Goal: Task Accomplishment & Management: Manage account settings

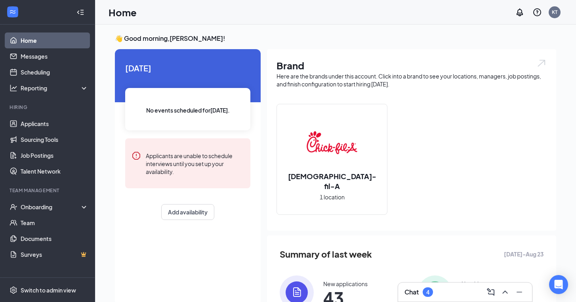
click at [326, 156] on img at bounding box center [332, 142] width 51 height 51
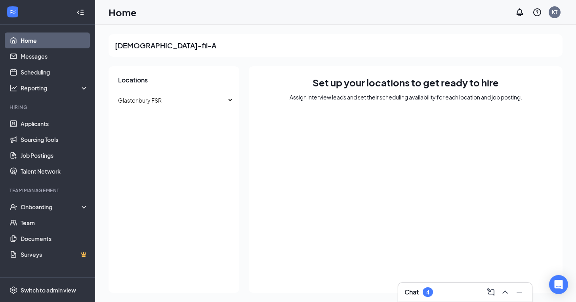
click at [437, 293] on div "Chat 4" at bounding box center [464, 292] width 121 height 13
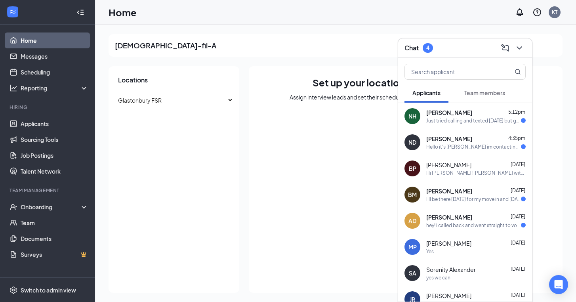
click at [459, 116] on span "[PERSON_NAME]" at bounding box center [449, 113] width 46 height 8
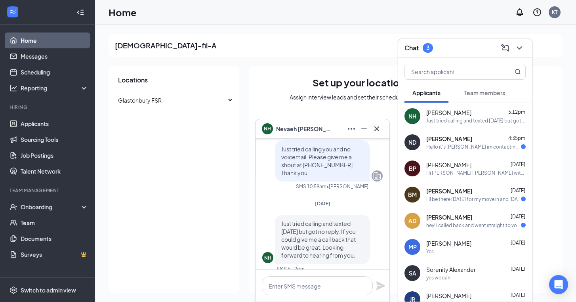
scroll to position [-7, 0]
click at [375, 131] on icon "Cross" at bounding box center [377, 129] width 10 height 10
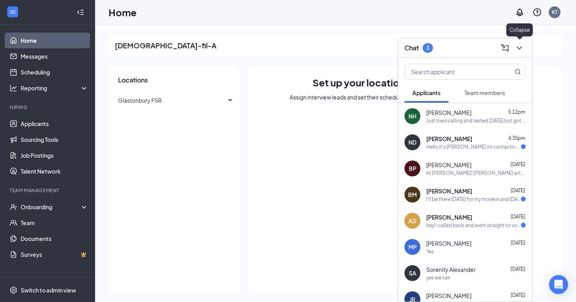
click at [525, 46] on button at bounding box center [519, 48] width 13 height 13
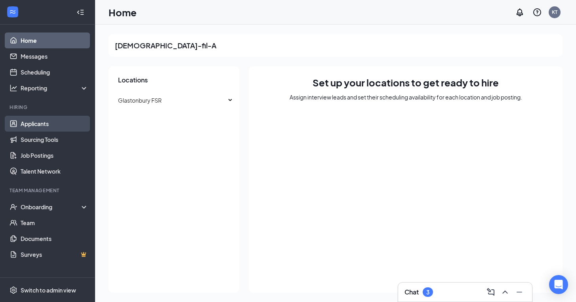
click at [39, 127] on link "Applicants" at bounding box center [55, 124] width 68 height 16
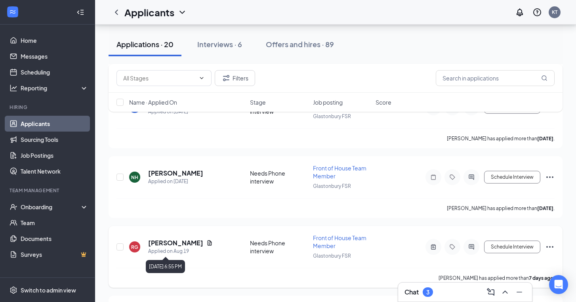
scroll to position [1150, 0]
click at [525, 175] on button "Schedule Interview" at bounding box center [512, 177] width 56 height 13
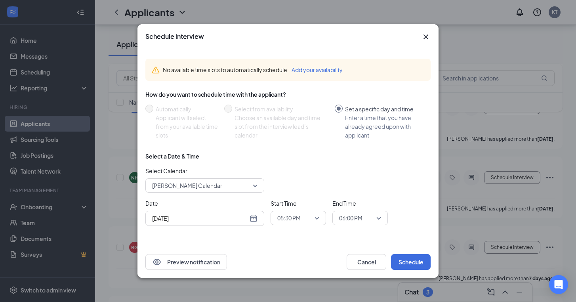
click at [259, 218] on div "[DATE]" at bounding box center [204, 218] width 119 height 15
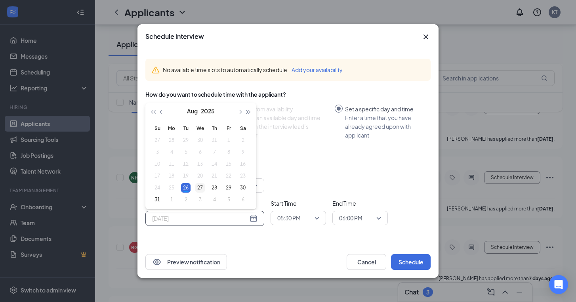
type input "[DATE]"
click at [202, 188] on div "27" at bounding box center [200, 188] width 10 height 10
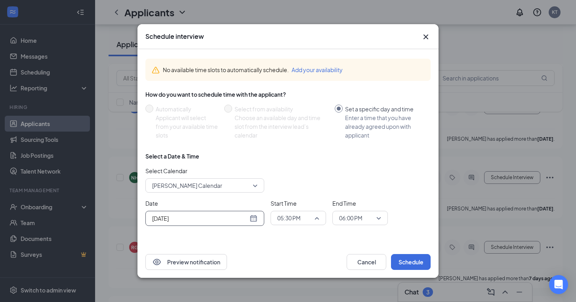
click at [318, 219] on span "05:30 PM" at bounding box center [298, 218] width 42 height 12
click at [303, 150] on span "08:00 AM" at bounding box center [298, 150] width 43 height 9
click at [377, 218] on span "06:00 PM" at bounding box center [360, 218] width 42 height 12
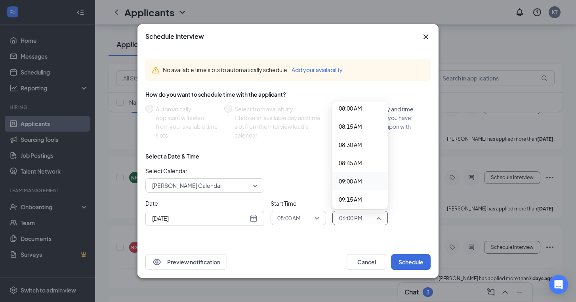
scroll to position [588, 0]
click at [365, 129] on span "08:15 AM" at bounding box center [360, 126] width 43 height 9
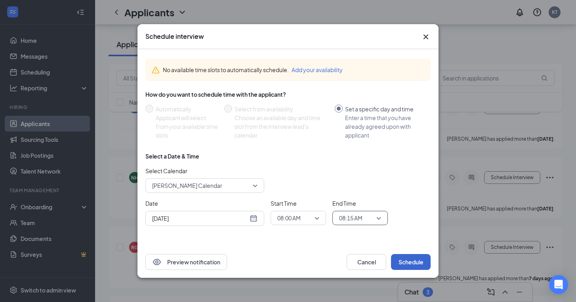
click at [418, 261] on button "Schedule" at bounding box center [411, 262] width 40 height 16
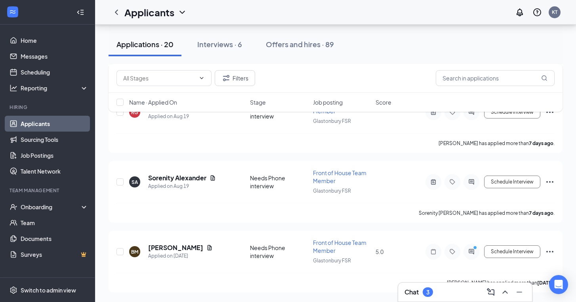
scroll to position [1216, 0]
click at [437, 286] on div "Chat 3" at bounding box center [464, 292] width 121 height 13
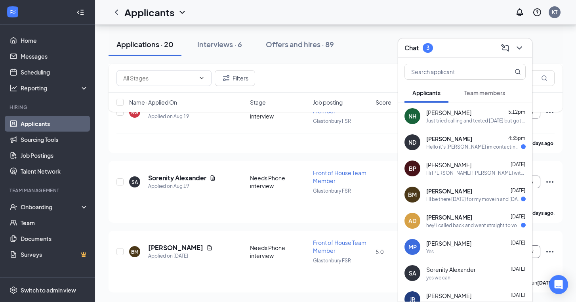
click at [454, 201] on div "I'll be there [DATE] for my move in and [DATE] I'll definitely have time for an…" at bounding box center [473, 199] width 95 height 7
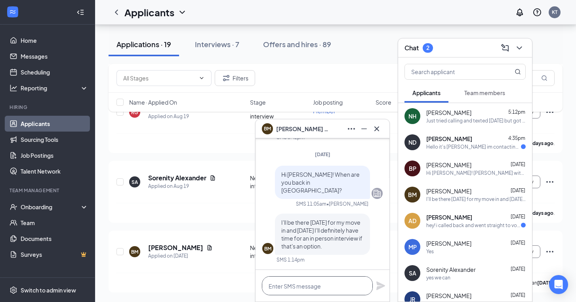
click at [321, 290] on textarea at bounding box center [317, 285] width 111 height 19
type textarea "Can you do 10:00am [DATE]?"
click at [379, 287] on icon "Plane" at bounding box center [380, 285] width 9 height 9
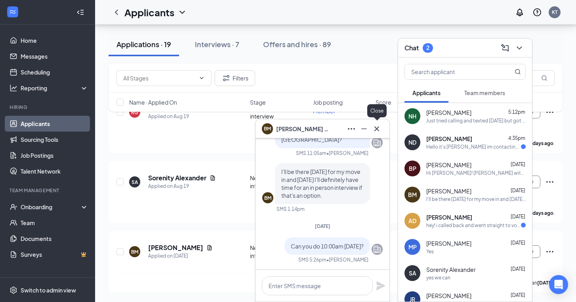
click at [377, 128] on icon "Cross" at bounding box center [377, 129] width 10 height 10
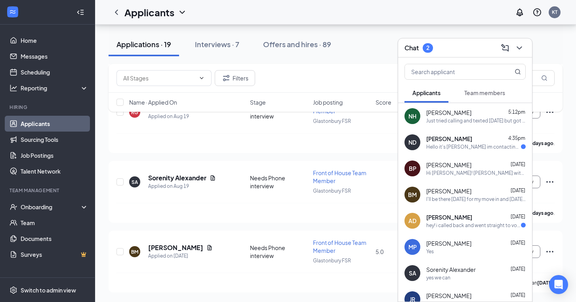
click at [471, 151] on div "ND [PERSON_NAME] 4:35pm Hello it's [PERSON_NAME] im contacting you regarding th…" at bounding box center [465, 142] width 134 height 26
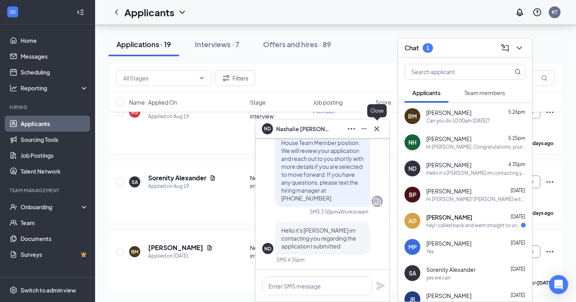
click at [375, 126] on icon "Cross" at bounding box center [377, 129] width 10 height 10
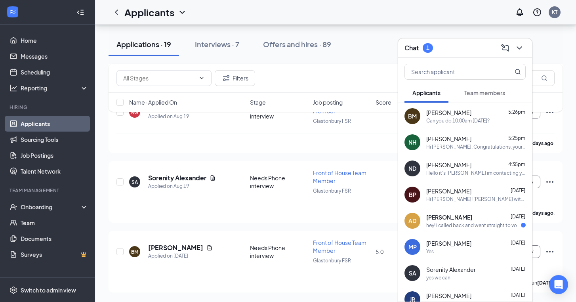
click at [467, 224] on div "hey! i called back and went straight to voicemail. please get back to me !!" at bounding box center [473, 225] width 95 height 7
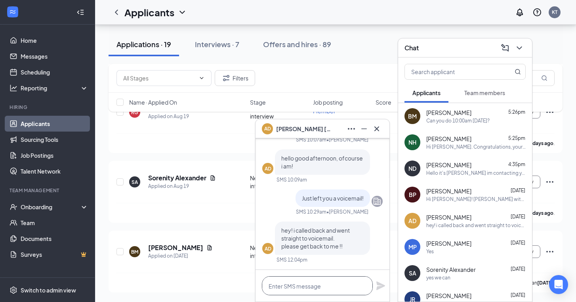
click at [307, 291] on textarea at bounding box center [317, 285] width 111 height 19
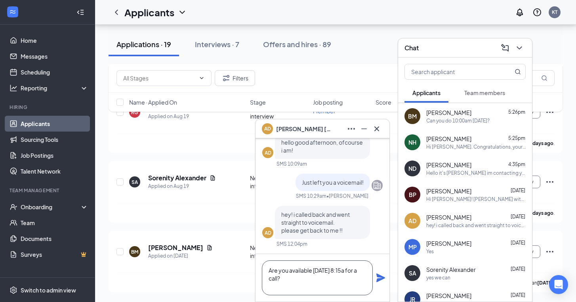
type textarea "Are you available [DATE] 8:15a for a call?"
click at [379, 274] on icon "Plane" at bounding box center [381, 278] width 10 height 10
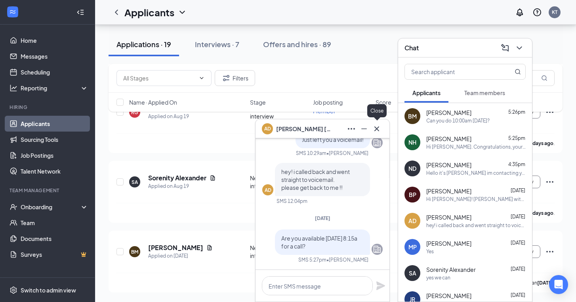
click at [378, 126] on icon "Cross" at bounding box center [377, 129] width 10 height 10
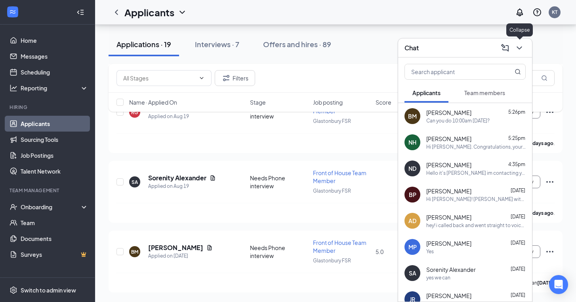
click at [521, 48] on icon "ChevronDown" at bounding box center [519, 48] width 10 height 10
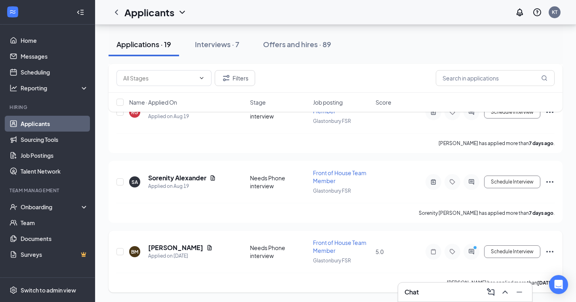
scroll to position [1216, 0]
click at [176, 248] on h5 "[PERSON_NAME]" at bounding box center [175, 247] width 55 height 9
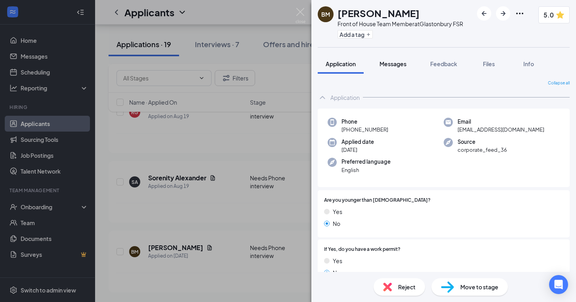
click at [397, 63] on span "Messages" at bounding box center [392, 63] width 27 height 7
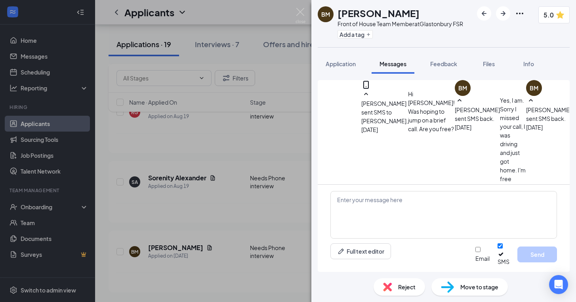
scroll to position [505, 0]
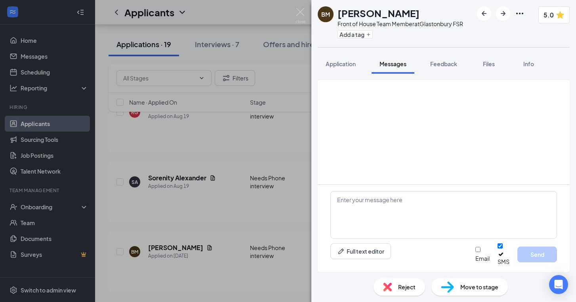
click at [244, 153] on div "BM [PERSON_NAME] Front of House Team Member at Glastonbury FSR Add a tag 5.0 Ap…" at bounding box center [288, 151] width 576 height 302
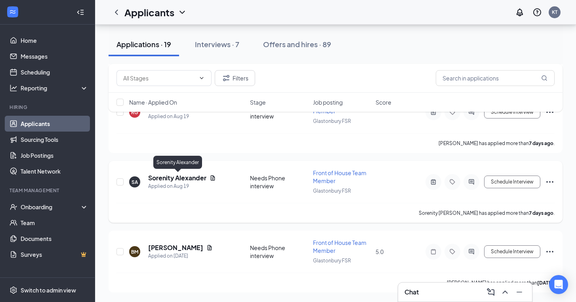
click at [189, 178] on h5 "Sorenity Alexander" at bounding box center [177, 177] width 58 height 9
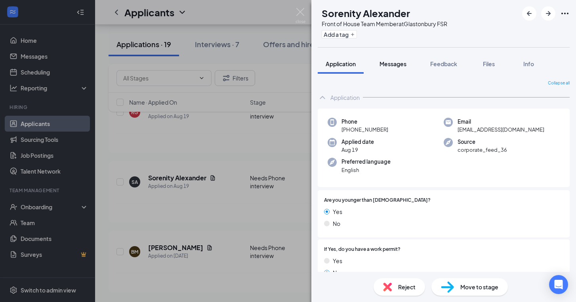
click at [402, 65] on span "Messages" at bounding box center [392, 63] width 27 height 7
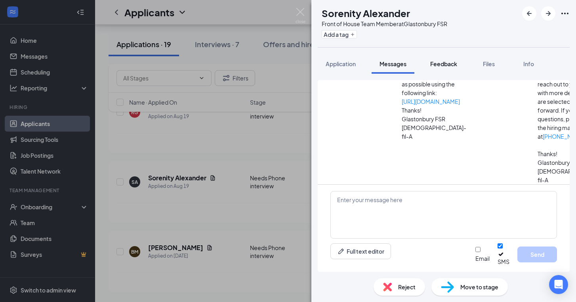
scroll to position [164, 0]
click at [449, 64] on span "Feedback" at bounding box center [443, 63] width 27 height 7
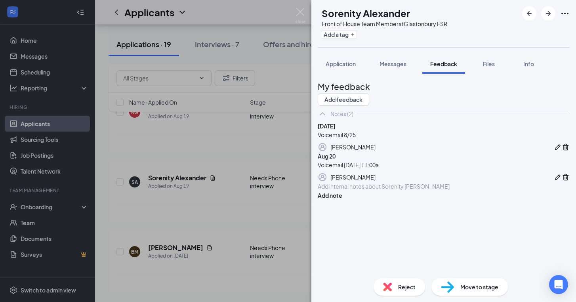
scroll to position [7, 0]
click at [407, 285] on span "Reject" at bounding box center [406, 286] width 17 height 9
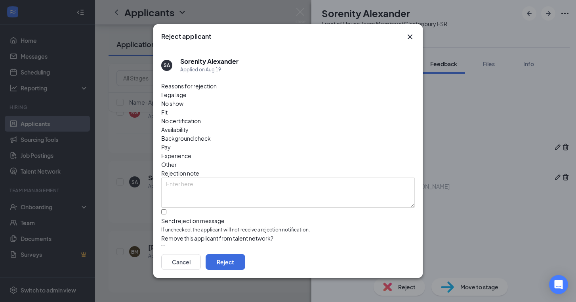
click at [299, 160] on div "Other" at bounding box center [287, 164] width 253 height 9
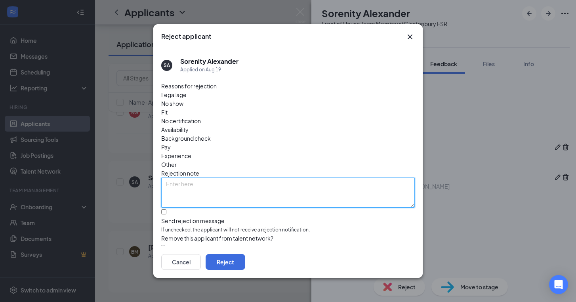
click at [287, 177] on textarea at bounding box center [287, 192] width 253 height 30
type textarea "Left 2 voicemails. No response"
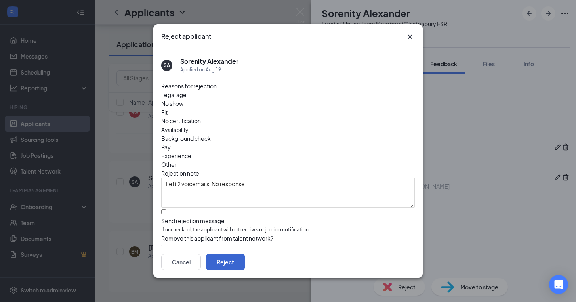
click at [245, 259] on button "Reject" at bounding box center [226, 262] width 40 height 16
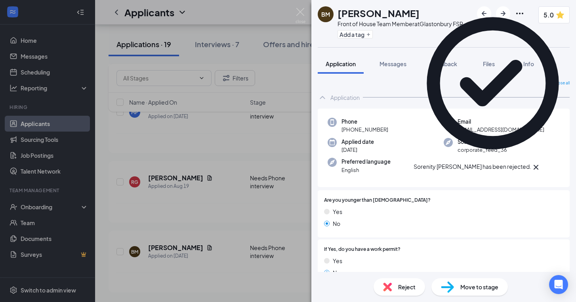
scroll to position [1146, 0]
click at [194, 182] on div "BM [PERSON_NAME] Front of House Team Member at [GEOGRAPHIC_DATA] Add a tag 5.0 …" at bounding box center [288, 151] width 576 height 302
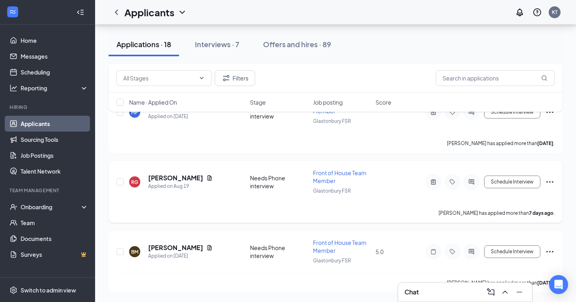
scroll to position [1146, 0]
click at [175, 179] on h5 "[PERSON_NAME]" at bounding box center [175, 177] width 55 height 9
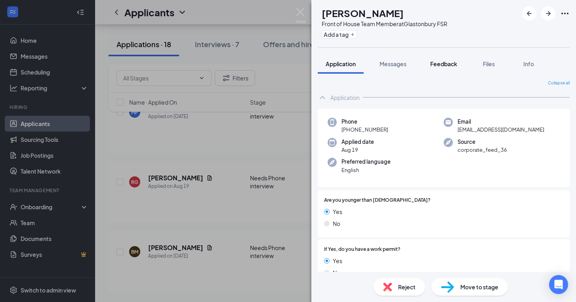
click at [448, 63] on span "Feedback" at bounding box center [443, 63] width 27 height 7
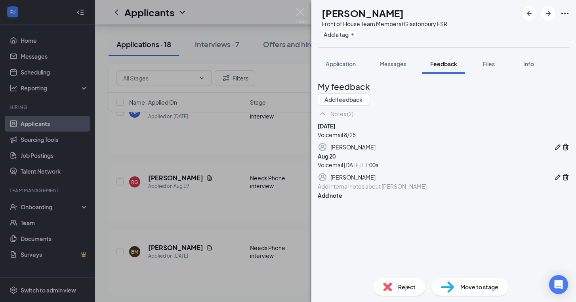
scroll to position [7, 0]
click at [389, 191] on div at bounding box center [443, 186] width 251 height 8
click at [393, 285] on div "Reject" at bounding box center [398, 286] width 51 height 17
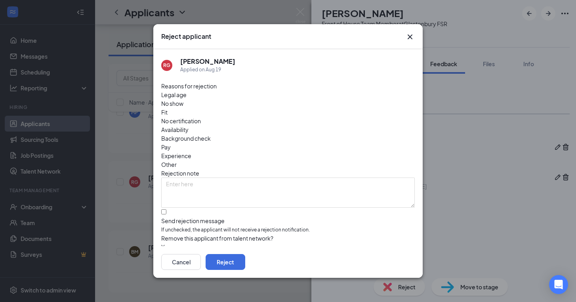
click at [177, 160] on span "Other" at bounding box center [168, 164] width 15 height 9
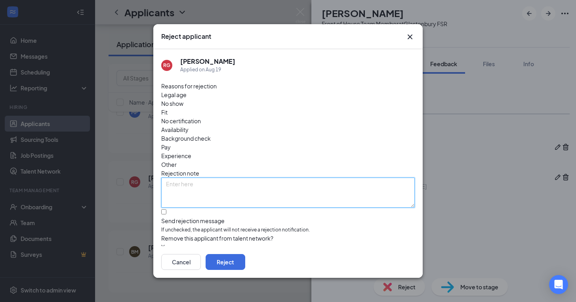
click at [301, 177] on textarea at bounding box center [287, 192] width 253 height 30
type textarea "Left 2 voicemails. No response"
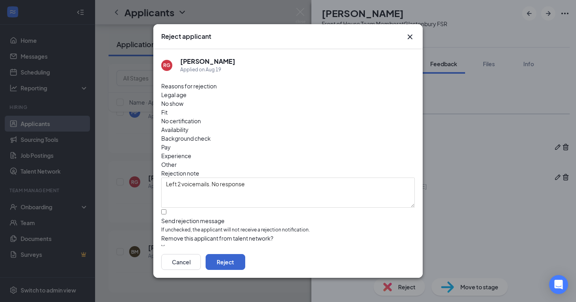
click at [245, 261] on button "Reject" at bounding box center [226, 262] width 40 height 16
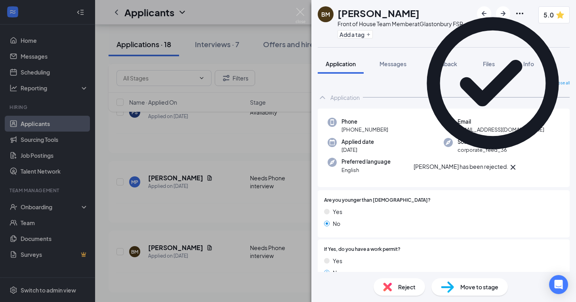
click at [142, 193] on div "BM [PERSON_NAME] Front of House Team Member at [GEOGRAPHIC_DATA] Add a tag 5.0 …" at bounding box center [288, 151] width 576 height 302
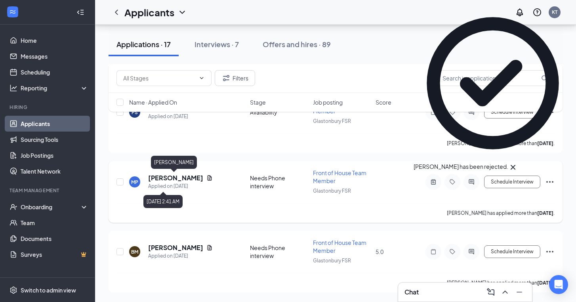
click at [162, 172] on div "MP [PERSON_NAME] Applied on [DATE] Needs Phone interview Front of House Team Me…" at bounding box center [335, 186] width 438 height 34
click at [162, 175] on h5 "[PERSON_NAME]" at bounding box center [175, 177] width 55 height 9
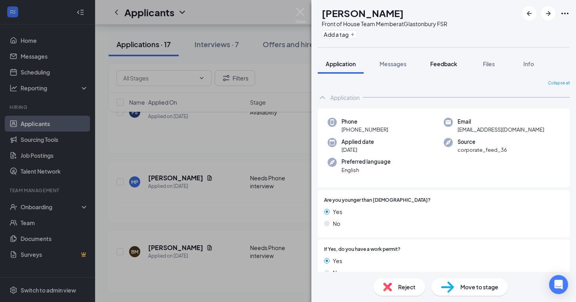
click at [446, 68] on button "Feedback" at bounding box center [443, 64] width 43 height 20
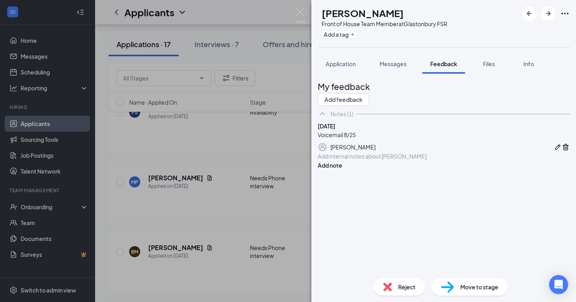
click at [213, 226] on div "MP [PERSON_NAME] Front of House Team Member at Glastonbury FSR Add a tag Applic…" at bounding box center [288, 151] width 576 height 302
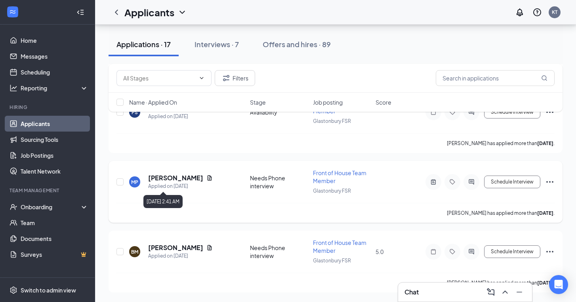
click at [176, 181] on h5 "[PERSON_NAME]" at bounding box center [175, 177] width 55 height 9
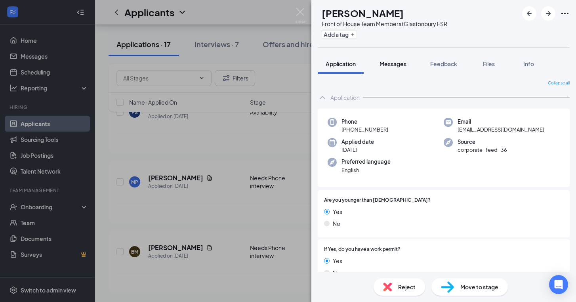
click at [406, 63] on span "Messages" at bounding box center [392, 63] width 27 height 7
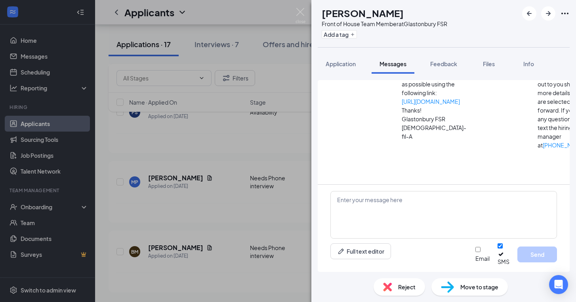
scroll to position [164, 0]
click at [377, 217] on textarea at bounding box center [443, 215] width 227 height 48
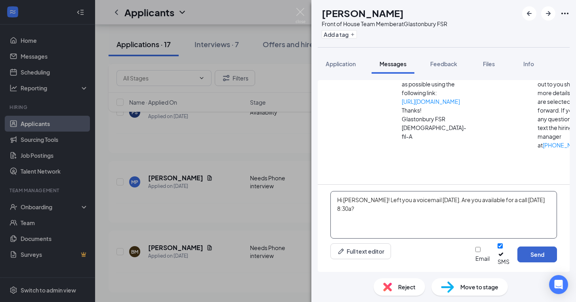
type textarea "Hi [PERSON_NAME]! Left you a voicemail [DATE]. Are you available for a call [DA…"
click at [549, 256] on button "Send" at bounding box center [537, 254] width 40 height 16
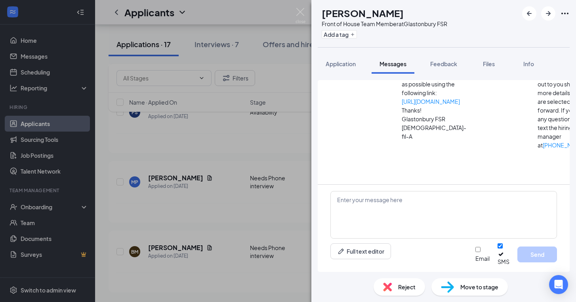
scroll to position [223, 0]
click at [232, 200] on div "MP [PERSON_NAME] Front of House Team Member at [GEOGRAPHIC_DATA] Add a tag Appl…" at bounding box center [288, 151] width 576 height 302
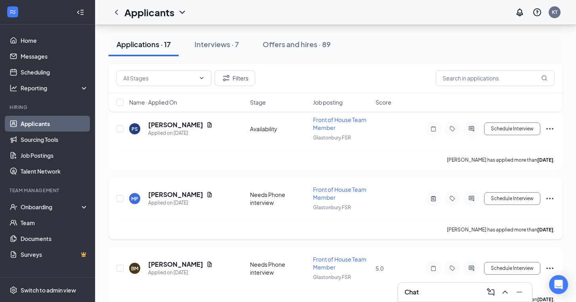
scroll to position [1031, 0]
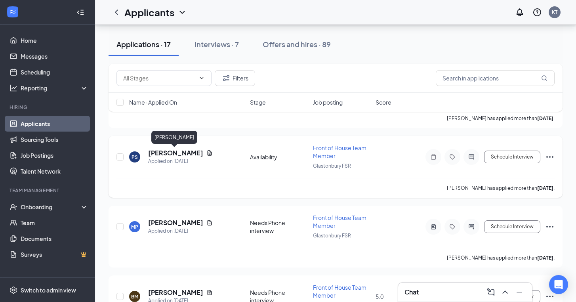
click at [187, 147] on div "PS [PERSON_NAME] Applied on [DATE] Availability Front of House Team Member Glas…" at bounding box center [335, 161] width 438 height 34
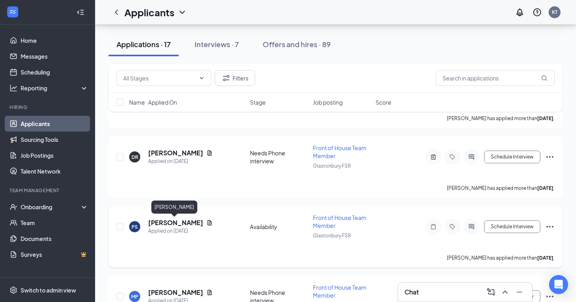
scroll to position [962, 0]
click at [184, 152] on h5 "[PERSON_NAME]" at bounding box center [175, 152] width 55 height 9
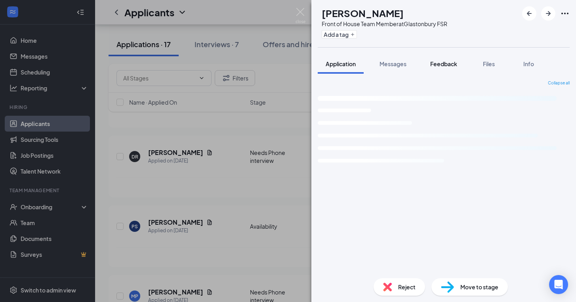
click at [444, 61] on span "Feedback" at bounding box center [443, 63] width 27 height 7
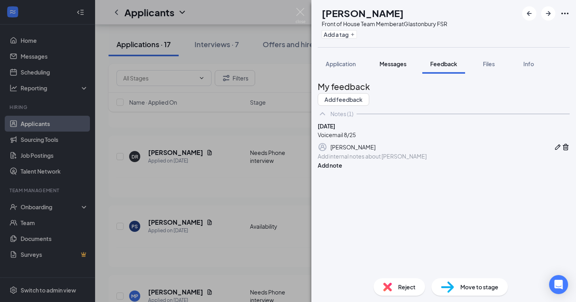
click at [381, 69] on button "Messages" at bounding box center [393, 64] width 43 height 20
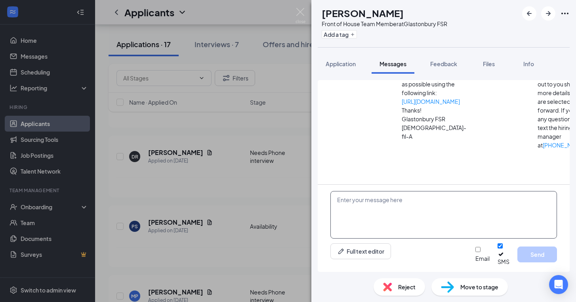
click at [350, 219] on textarea at bounding box center [443, 215] width 227 height 48
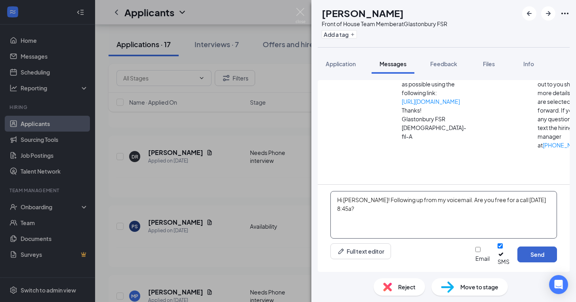
type textarea "Hi [PERSON_NAME]! Following up from my voicemail. Are you free for a call [DATE…"
click at [531, 258] on button "Send" at bounding box center [537, 254] width 40 height 16
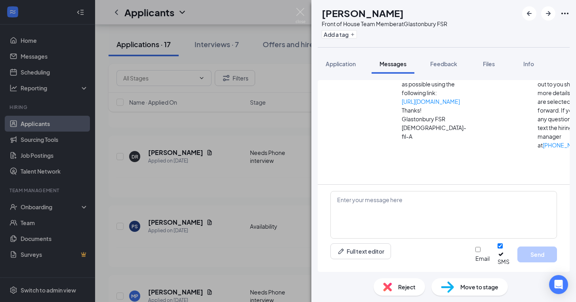
scroll to position [180, 0]
click at [212, 216] on div "[PERSON_NAME] Front of House Team Member at Glastonbury FSR Add a tag Applicati…" at bounding box center [288, 151] width 576 height 302
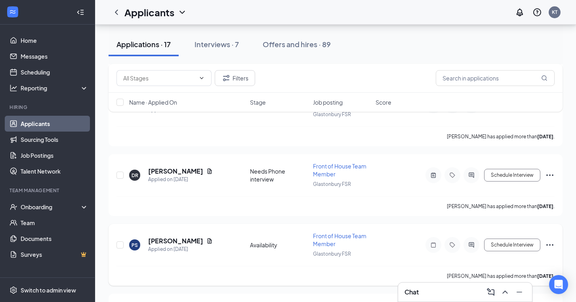
scroll to position [943, 0]
click at [172, 169] on h5 "[PERSON_NAME]" at bounding box center [175, 172] width 55 height 9
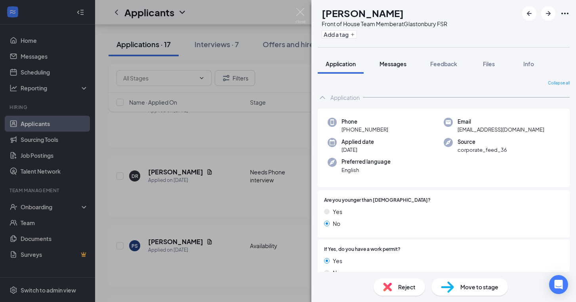
click at [398, 59] on button "Messages" at bounding box center [393, 64] width 43 height 20
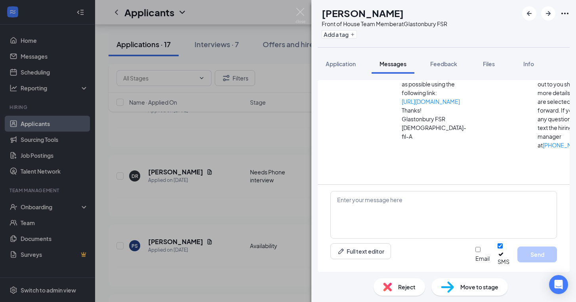
scroll to position [180, 0]
click at [243, 149] on div "[PERSON_NAME] Front of House Team Member at Glastonbury FSR Add a tag Applicati…" at bounding box center [288, 151] width 576 height 302
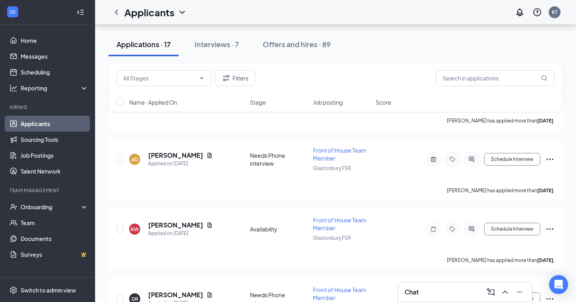
scroll to position [819, 0]
click at [166, 156] on h5 "[PERSON_NAME]" at bounding box center [175, 155] width 55 height 9
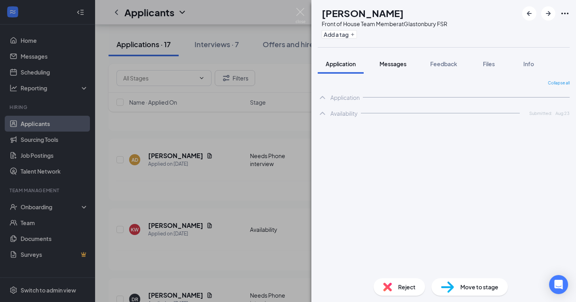
click at [397, 69] on button "Messages" at bounding box center [393, 64] width 43 height 20
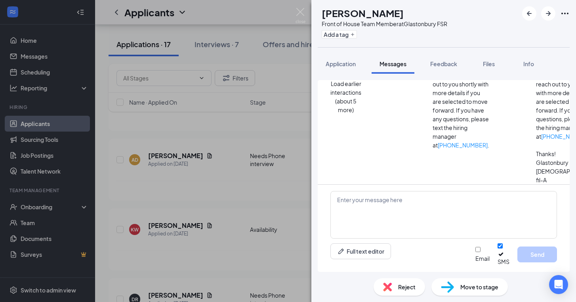
scroll to position [282, 0]
click at [248, 167] on div "AD [PERSON_NAME] Front of House Team Member at Glastonbury FSR Add a tag Applic…" at bounding box center [288, 151] width 576 height 302
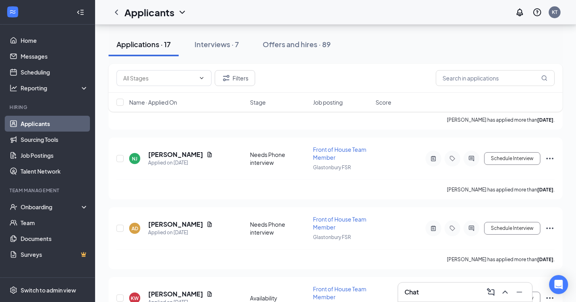
scroll to position [751, 0]
click at [164, 155] on h5 "[PERSON_NAME]" at bounding box center [175, 155] width 55 height 9
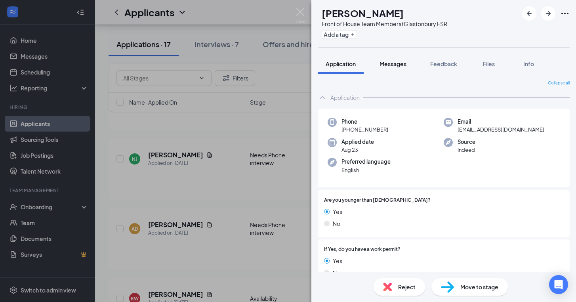
click at [406, 63] on span "Messages" at bounding box center [392, 63] width 27 height 7
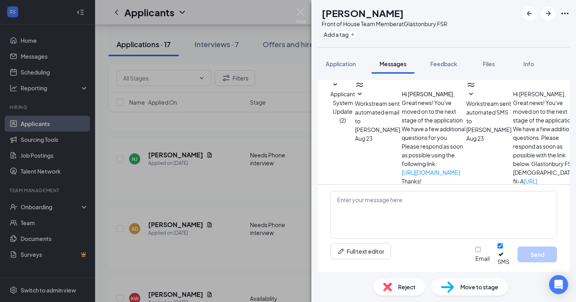
scroll to position [107, 0]
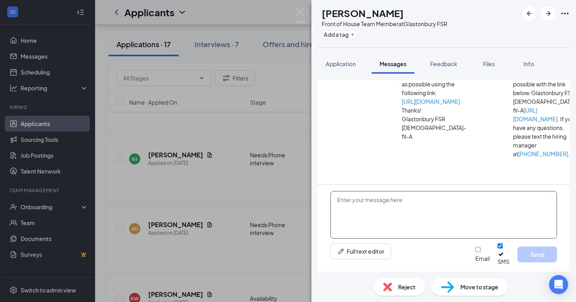
click at [425, 214] on textarea at bounding box center [443, 215] width 227 height 48
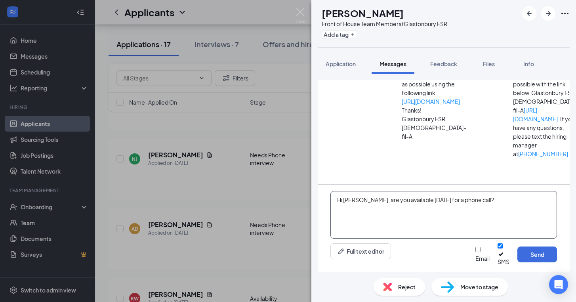
click at [452, 204] on textarea "Hi [PERSON_NAME], are you available [DATE] for a phone call?" at bounding box center [443, 215] width 227 height 48
type textarea "Hi [PERSON_NAME], are you available [DATE] 9a for a phone call?"
click at [549, 258] on button "Send" at bounding box center [537, 254] width 40 height 16
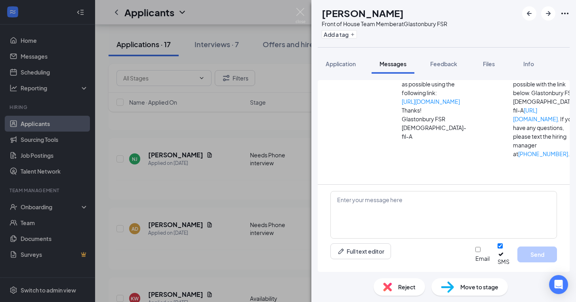
scroll to position [167, 0]
click at [270, 235] on div "NJ [PERSON_NAME] Front of House Team Member at [GEOGRAPHIC_DATA] Add a tag Appl…" at bounding box center [288, 151] width 576 height 302
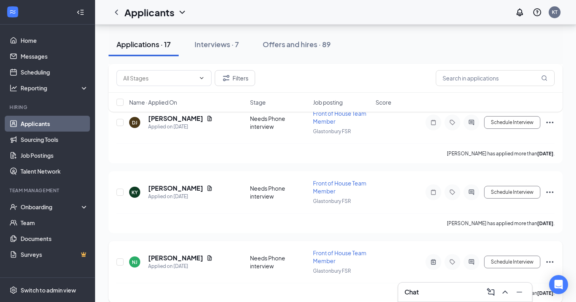
scroll to position [646, 0]
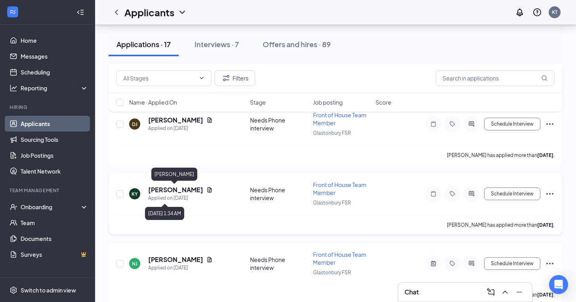
click at [175, 191] on h5 "[PERSON_NAME]" at bounding box center [175, 189] width 55 height 9
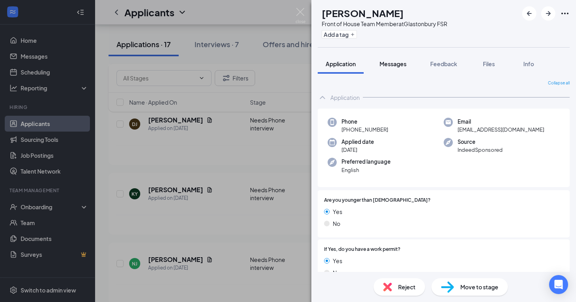
click at [406, 65] on span "Messages" at bounding box center [392, 63] width 27 height 7
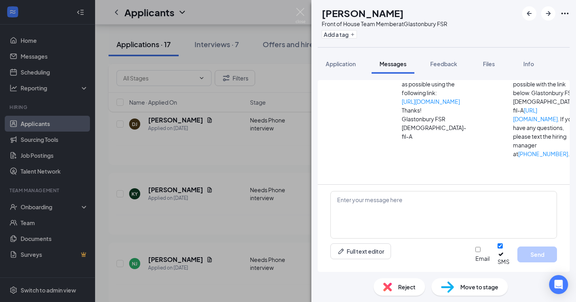
scroll to position [107, 0]
click at [419, 216] on textarea at bounding box center [443, 215] width 227 height 48
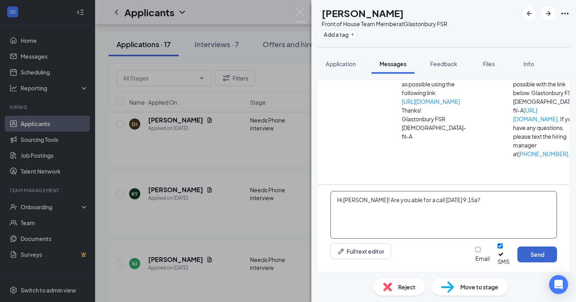
type textarea "Hi [PERSON_NAME]! Are you able for a call [DATE] 9:15a?"
click at [546, 256] on button "Send" at bounding box center [537, 254] width 40 height 16
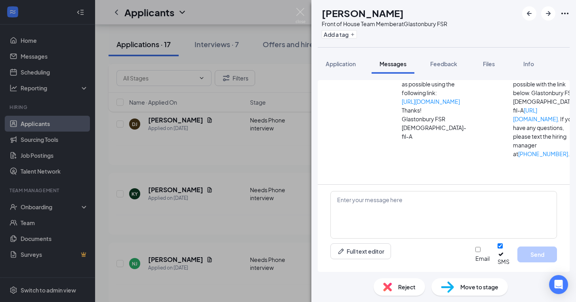
click at [206, 187] on div "KY [PERSON_NAME] Front of House Team Member at [GEOGRAPHIC_DATA] Add a tag Appl…" at bounding box center [288, 151] width 576 height 302
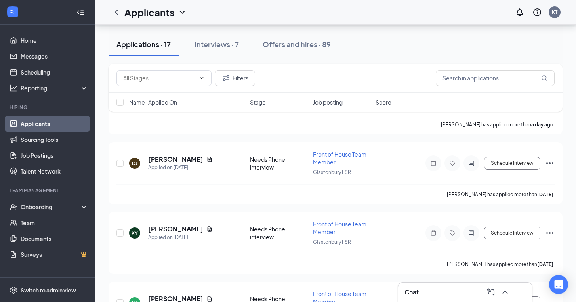
scroll to position [605, 0]
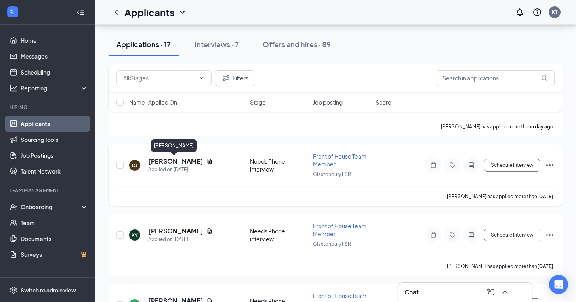
click at [179, 157] on h5 "[PERSON_NAME]" at bounding box center [175, 161] width 55 height 9
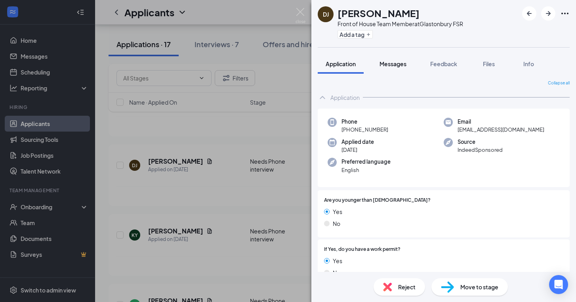
click at [395, 63] on span "Messages" at bounding box center [392, 63] width 27 height 7
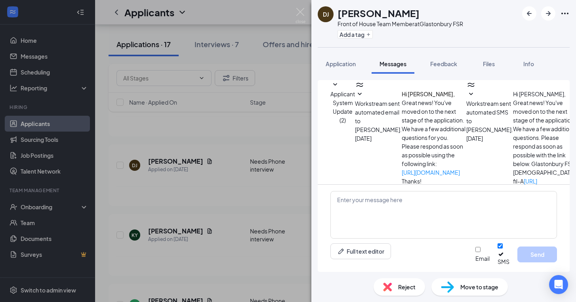
scroll to position [107, 0]
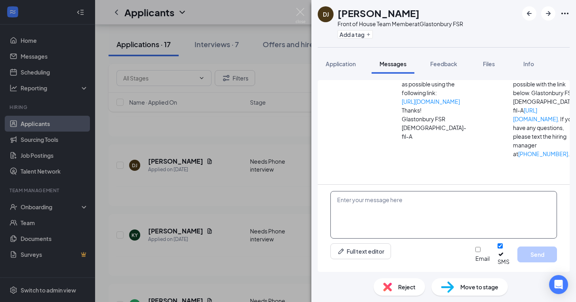
click at [413, 233] on textarea at bounding box center [443, 215] width 227 height 48
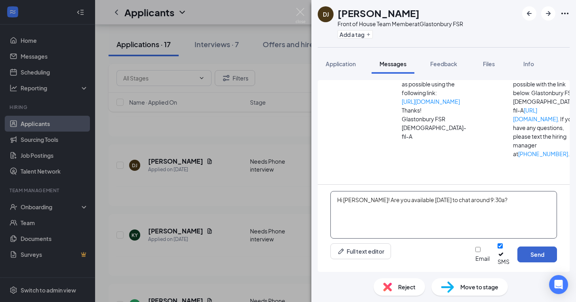
type textarea "Hi [PERSON_NAME]! Are you available [DATE] to chat around 9:30a?"
click at [534, 254] on button "Send" at bounding box center [537, 254] width 40 height 16
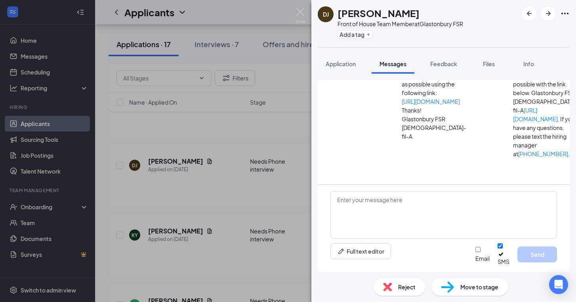
scroll to position [167, 0]
click at [215, 215] on div "DJ [PERSON_NAME] Front of House Team Member at Glastonbury FSR Add a tag Applic…" at bounding box center [288, 151] width 576 height 302
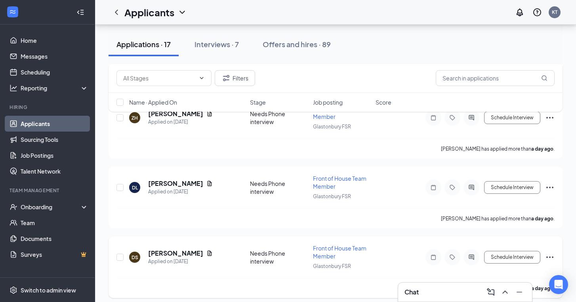
scroll to position [442, 0]
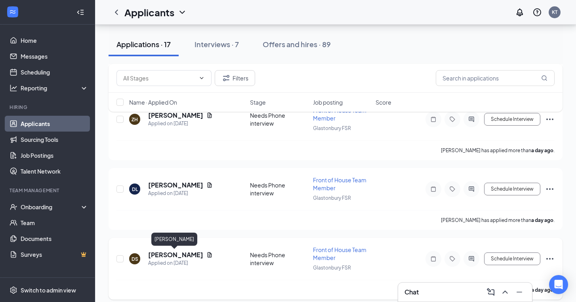
click at [165, 253] on h5 "[PERSON_NAME]" at bounding box center [175, 254] width 55 height 9
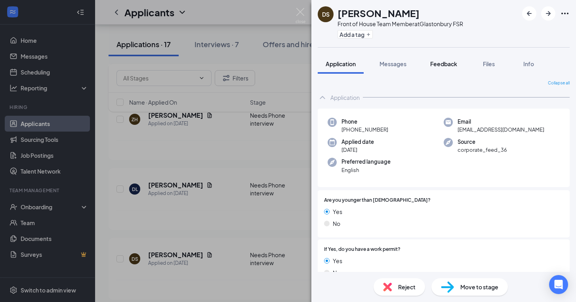
click at [439, 65] on span "Feedback" at bounding box center [443, 63] width 27 height 7
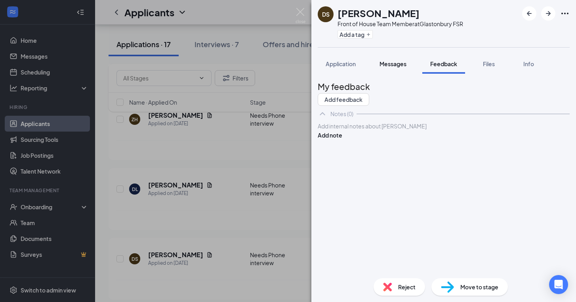
click at [402, 65] on span "Messages" at bounding box center [392, 63] width 27 height 7
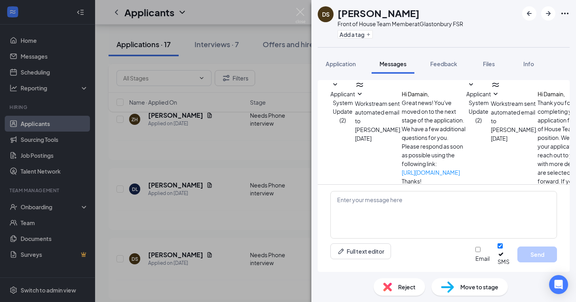
scroll to position [70, 0]
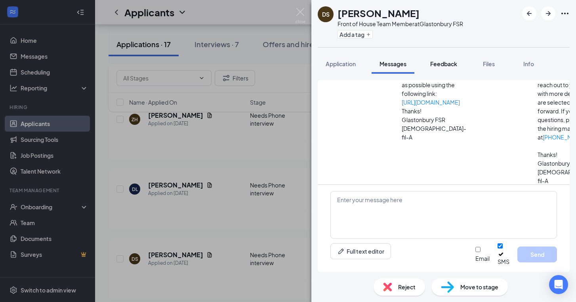
click at [432, 63] on span "Feedback" at bounding box center [443, 63] width 27 height 7
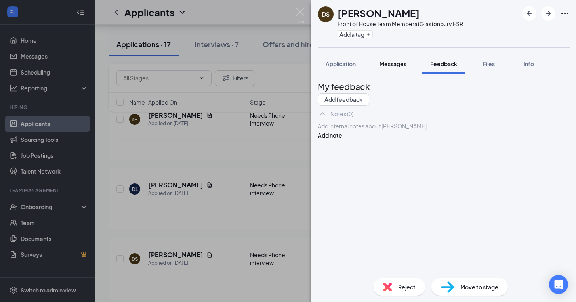
click at [401, 65] on span "Messages" at bounding box center [392, 63] width 27 height 7
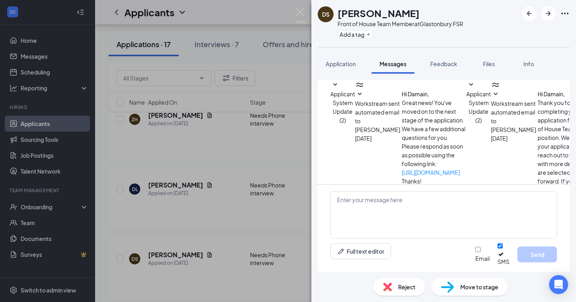
scroll to position [70, 0]
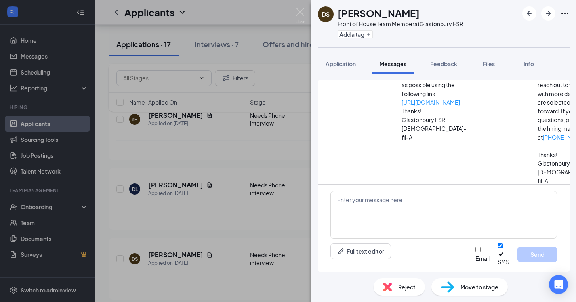
click at [264, 230] on div "DS [PERSON_NAME] Front of House Team Member at [GEOGRAPHIC_DATA] Add a tag Appl…" at bounding box center [288, 151] width 576 height 302
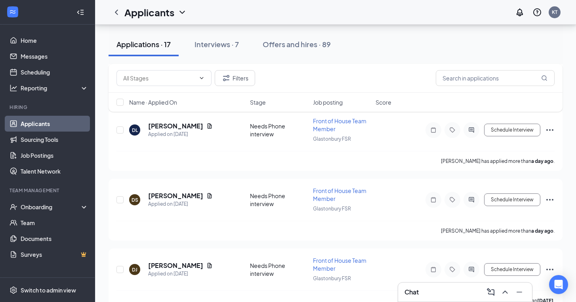
scroll to position [502, 0]
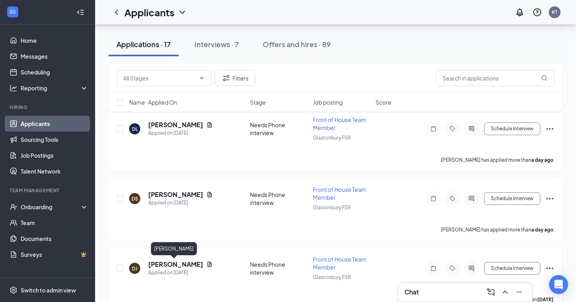
click at [185, 267] on h5 "[PERSON_NAME]" at bounding box center [175, 264] width 55 height 9
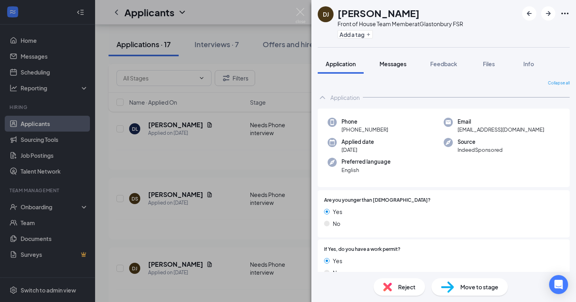
click at [396, 67] on div "Messages" at bounding box center [392, 64] width 27 height 8
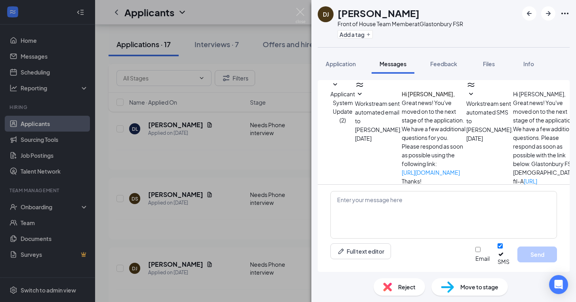
scroll to position [167, 0]
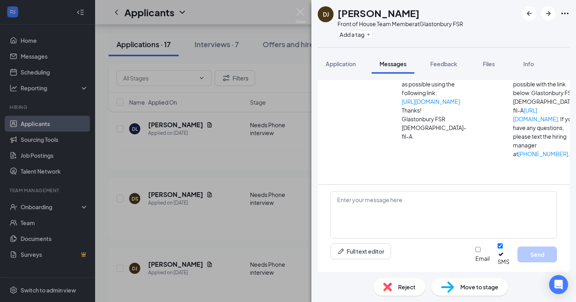
click at [192, 209] on div "DJ [PERSON_NAME] Front of House Team Member at Glastonbury FSR Add a tag Applic…" at bounding box center [288, 151] width 576 height 302
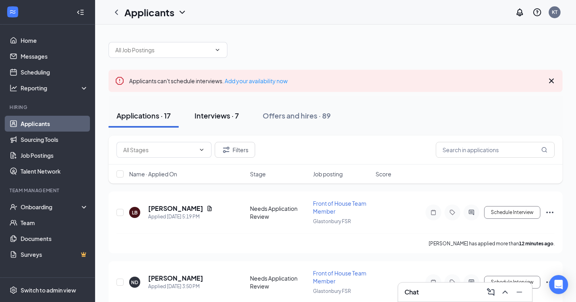
click at [223, 117] on div "Interviews · 7" at bounding box center [216, 116] width 44 height 10
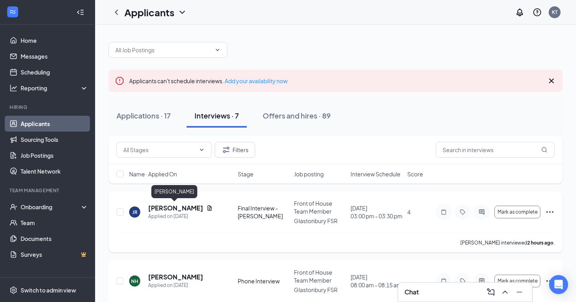
click at [176, 205] on h5 "[PERSON_NAME]" at bounding box center [175, 208] width 55 height 9
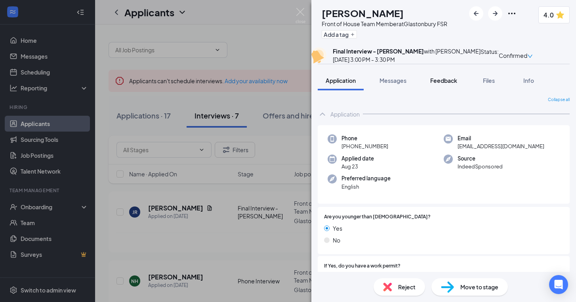
click at [439, 90] on button "Feedback" at bounding box center [443, 81] width 43 height 20
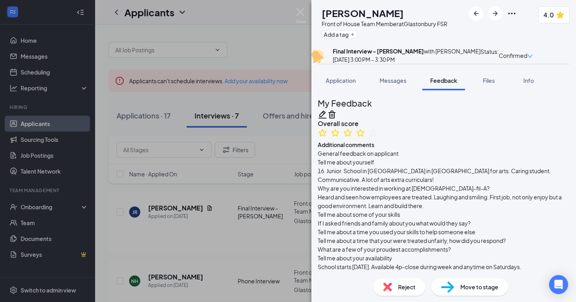
click at [161, 199] on div "JR [PERSON_NAME] Front of House Team Member at Glastonbury FSR Add a tag 4.0 Fi…" at bounding box center [288, 151] width 576 height 302
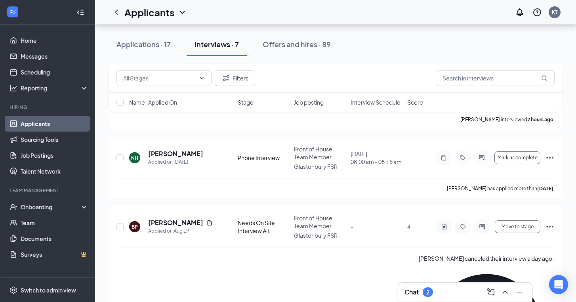
scroll to position [151, 0]
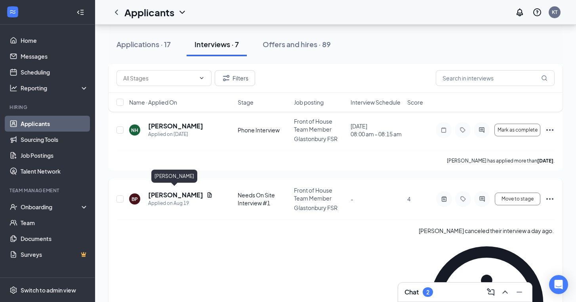
click at [173, 192] on h5 "[PERSON_NAME]" at bounding box center [175, 195] width 55 height 9
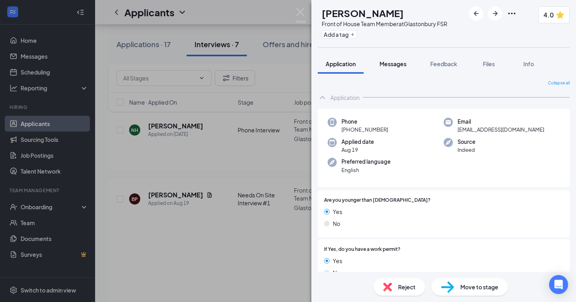
click at [397, 62] on span "Messages" at bounding box center [392, 63] width 27 height 7
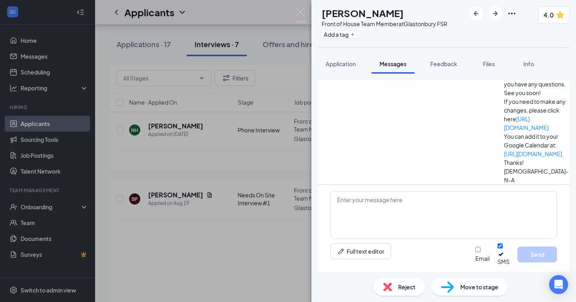
scroll to position [252, 0]
click at [246, 206] on div "BP [PERSON_NAME] Front of House Team Member at Glastonbury FSR Add a tag 4.0 Ap…" at bounding box center [288, 151] width 576 height 302
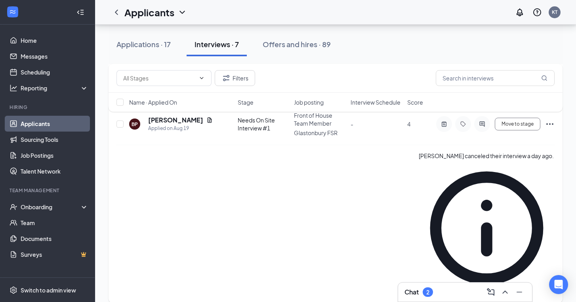
scroll to position [228, 0]
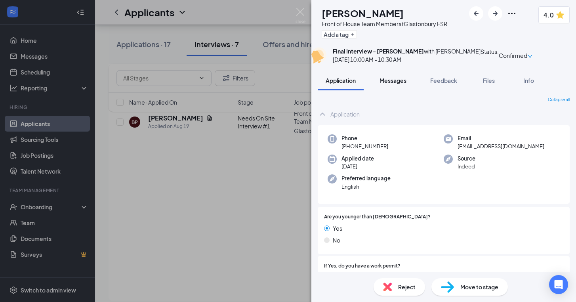
click at [396, 84] on span "Messages" at bounding box center [392, 80] width 27 height 7
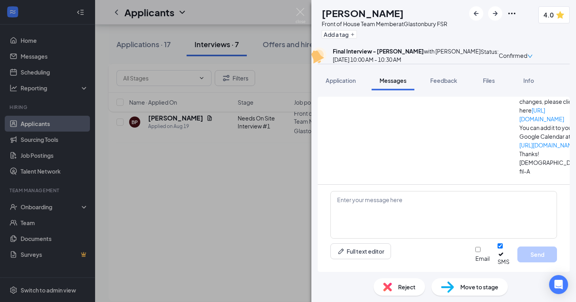
scroll to position [261, 0]
click at [246, 230] on div "VA [PERSON_NAME] Front of House Team Member at Glastonbury FSR Add a tag 4.0 Fi…" at bounding box center [288, 151] width 576 height 302
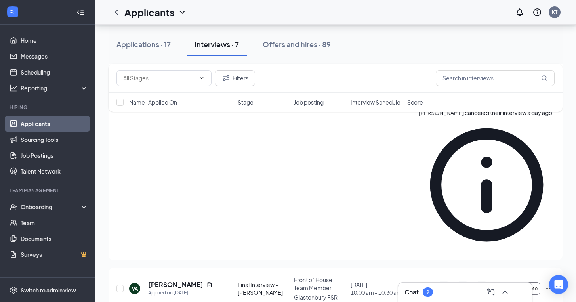
scroll to position [272, 0]
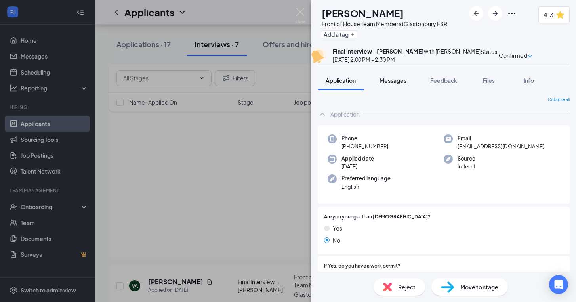
click at [396, 84] on span "Messages" at bounding box center [392, 80] width 27 height 7
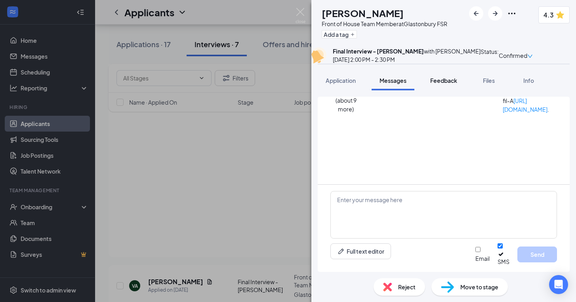
scroll to position [186, 0]
click at [447, 84] on span "Feedback" at bounding box center [443, 80] width 27 height 7
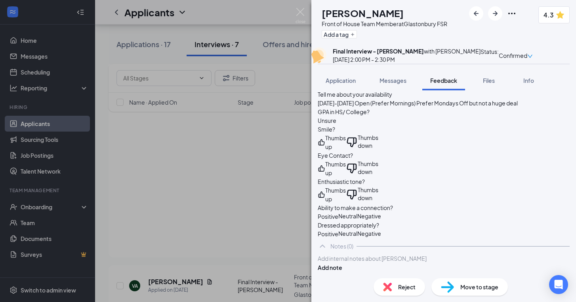
scroll to position [954, 0]
click at [262, 206] on div "HG [PERSON_NAME] Front of House Team Member at Glastonbury FSR Add a tag 4.3 Fi…" at bounding box center [288, 151] width 576 height 302
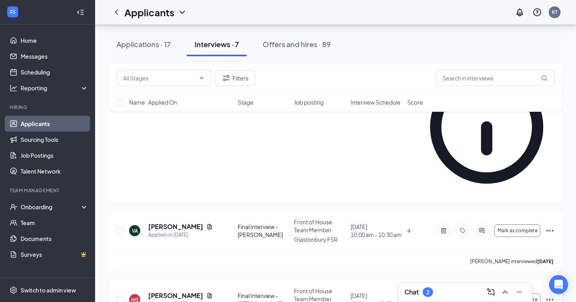
scroll to position [337, 0]
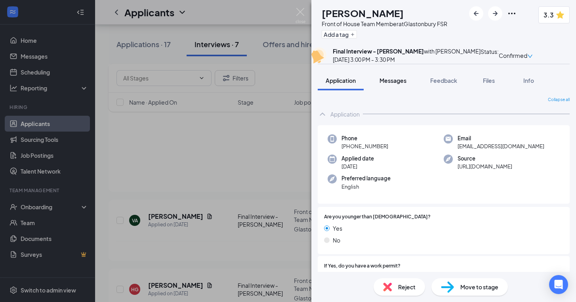
click at [391, 84] on span "Messages" at bounding box center [392, 80] width 27 height 7
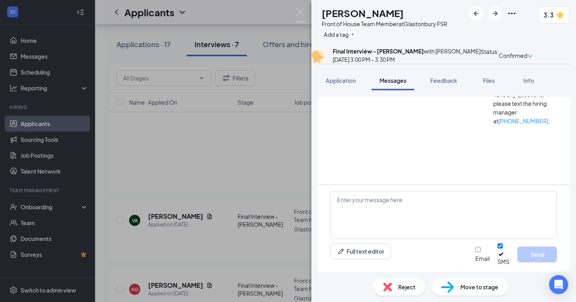
scroll to position [186, 0]
click at [454, 84] on span "Feedback" at bounding box center [443, 80] width 27 height 7
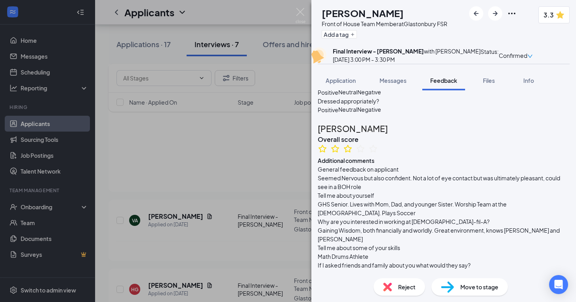
scroll to position [626, 0]
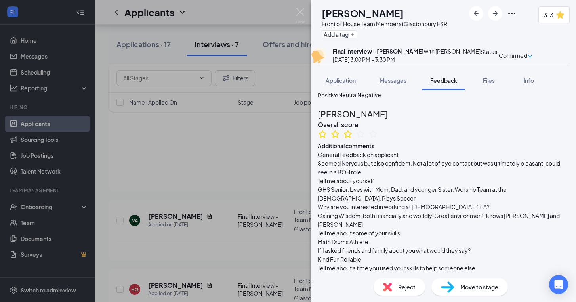
click at [230, 200] on div "CT [PERSON_NAME] Front of House Team Member at Glastonbury FSR Add a tag 3.3 Fi…" at bounding box center [288, 151] width 576 height 302
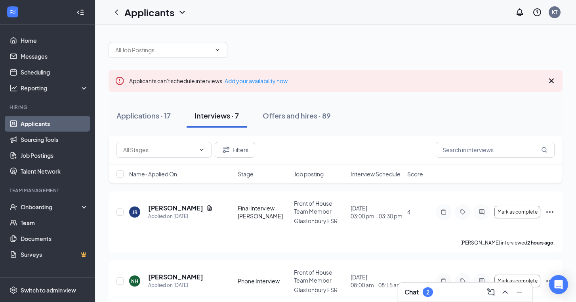
click at [427, 292] on div "2" at bounding box center [427, 292] width 3 height 7
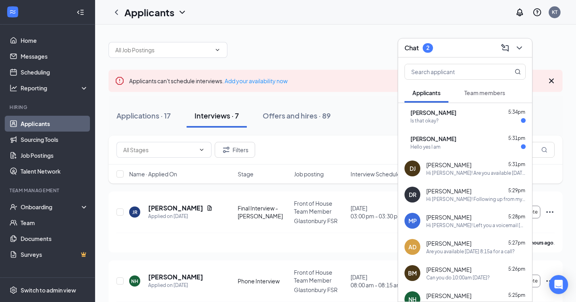
click at [468, 114] on div "[PERSON_NAME] 5:34pm" at bounding box center [467, 113] width 115 height 8
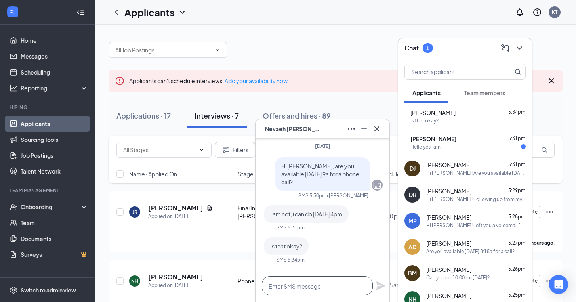
click at [340, 285] on textarea at bounding box center [317, 285] width 111 height 19
click at [465, 152] on div "KY [PERSON_NAME] 5:31pm Hello yes I am" at bounding box center [465, 142] width 134 height 26
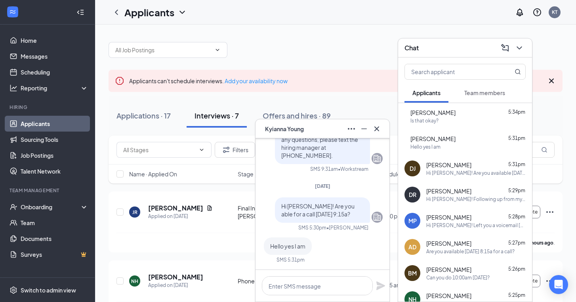
click at [298, 135] on div "KY [PERSON_NAME]" at bounding box center [322, 128] width 121 height 13
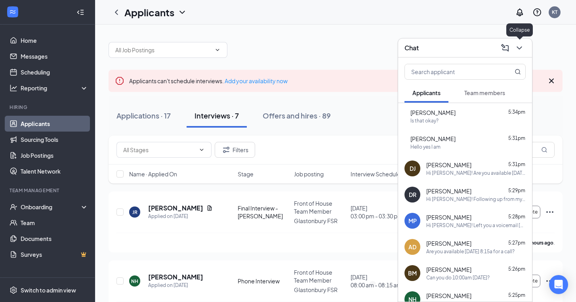
click at [519, 47] on icon "ChevronDown" at bounding box center [519, 48] width 10 height 10
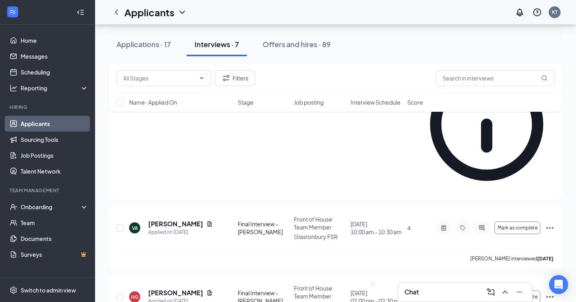
scroll to position [329, 0]
click at [157, 46] on div "Applications · 17" at bounding box center [143, 44] width 54 height 10
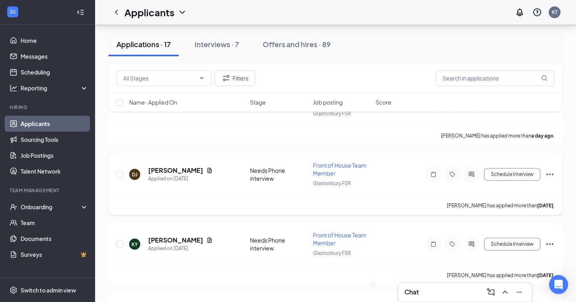
scroll to position [674, 0]
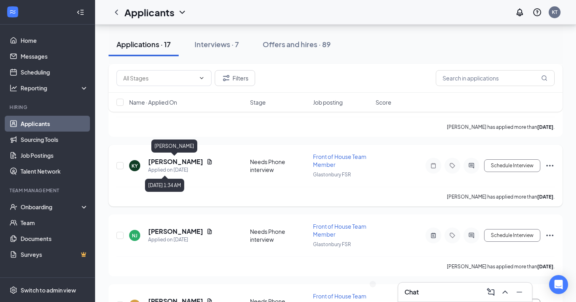
click at [165, 163] on h5 "[PERSON_NAME]" at bounding box center [175, 161] width 55 height 9
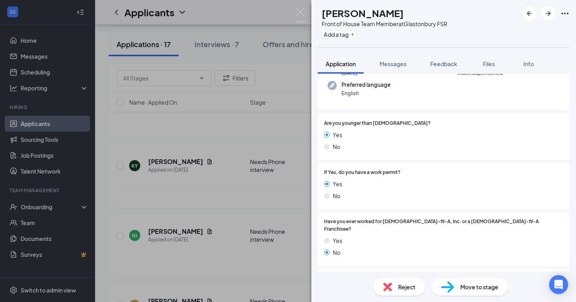
scroll to position [78, 0]
click at [480, 287] on span "Move to stage" at bounding box center [479, 286] width 38 height 9
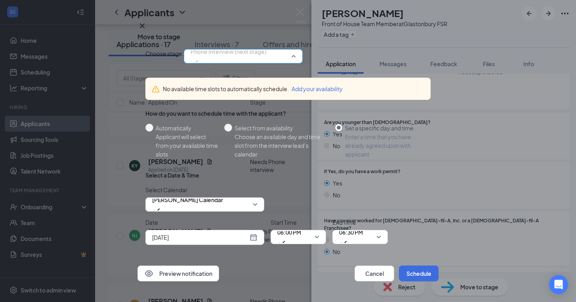
click at [242, 57] on span "Phone Interview (next stage)" at bounding box center [229, 52] width 76 height 12
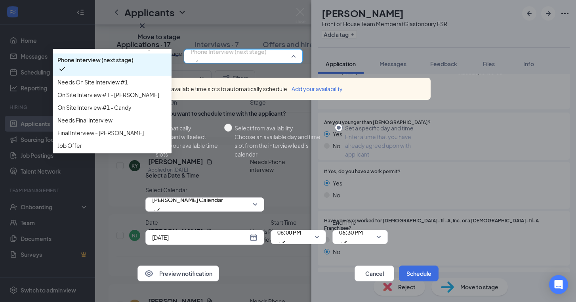
scroll to position [56, 0]
click at [133, 64] on span "Phone Interview (next stage)" at bounding box center [95, 59] width 76 height 9
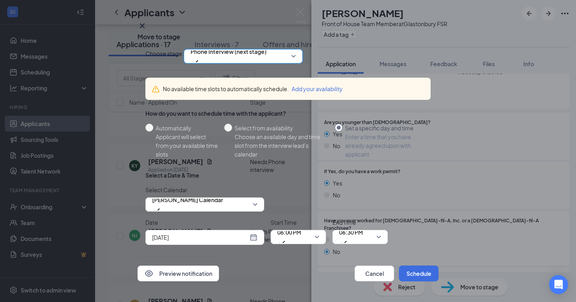
scroll to position [27, 0]
click at [255, 233] on div "[DATE]" at bounding box center [204, 237] width 105 height 9
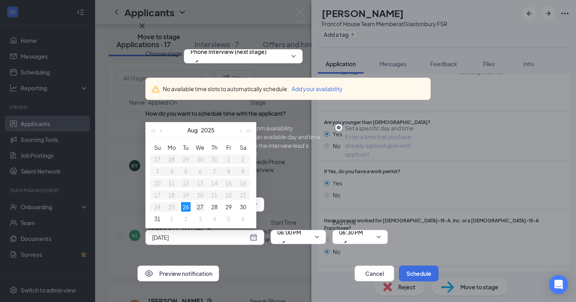
type input "[DATE]"
click at [203, 202] on div "27" at bounding box center [200, 207] width 10 height 10
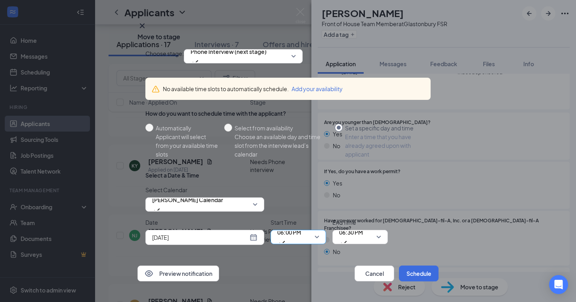
click at [301, 226] on span "06:00 PM" at bounding box center [289, 236] width 24 height 21
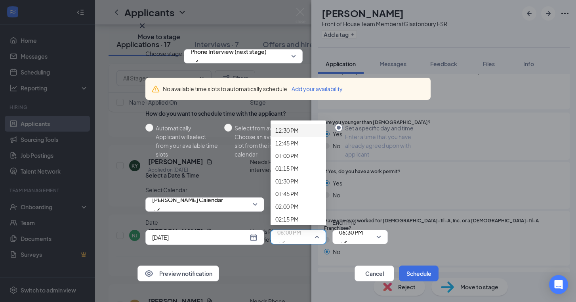
scroll to position [631, 0]
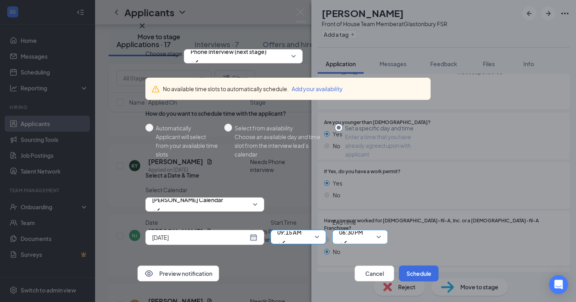
click at [362, 230] on input "search" at bounding box center [357, 236] width 40 height 13
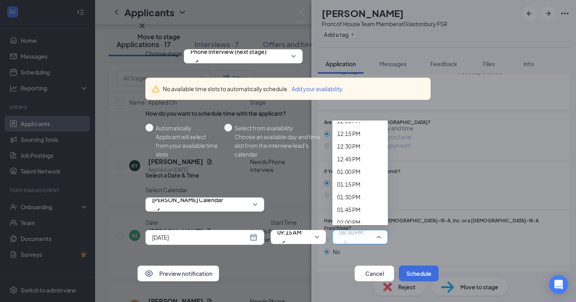
scroll to position [616, 0]
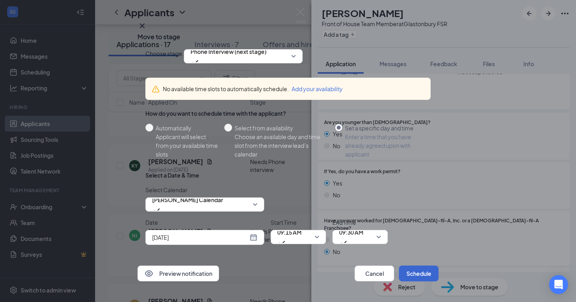
click at [412, 265] on button "Schedule" at bounding box center [419, 273] width 40 height 16
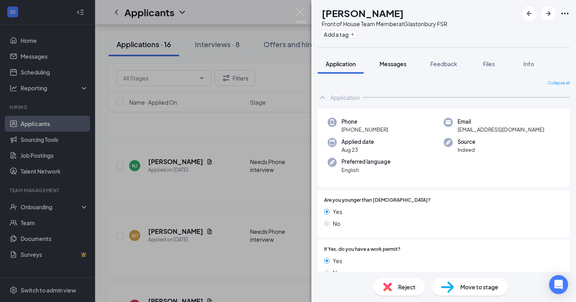
click at [396, 68] on button "Messages" at bounding box center [393, 64] width 43 height 20
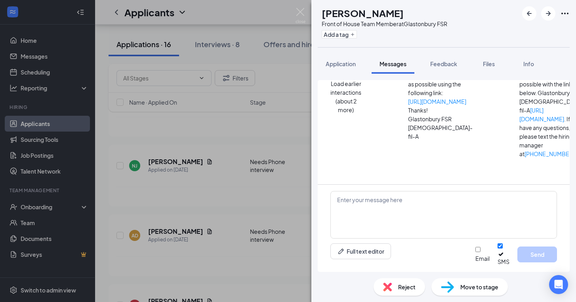
scroll to position [255, 0]
click at [424, 220] on textarea at bounding box center [443, 215] width 227 height 48
click at [391, 200] on textarea at bounding box center [443, 215] width 227 height 48
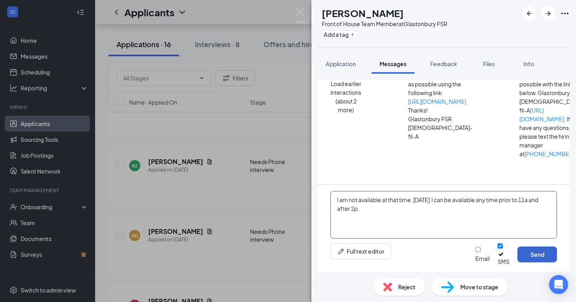
type textarea "I am not available at that time. [DATE] I can be available any time prior to 11…"
click at [531, 256] on button "Send" at bounding box center [537, 254] width 40 height 16
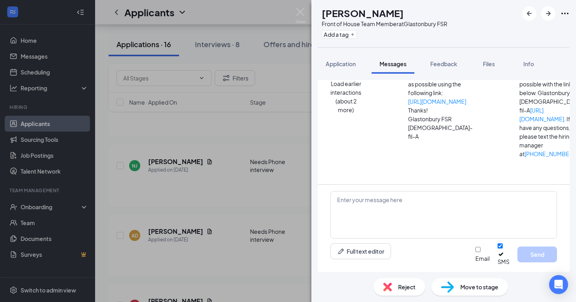
scroll to position [314, 0]
click at [288, 204] on div "NJ [PERSON_NAME] Front of House Team Member at [GEOGRAPHIC_DATA] Add a tag Appl…" at bounding box center [288, 151] width 576 height 302
